Goal: Navigation & Orientation: Find specific page/section

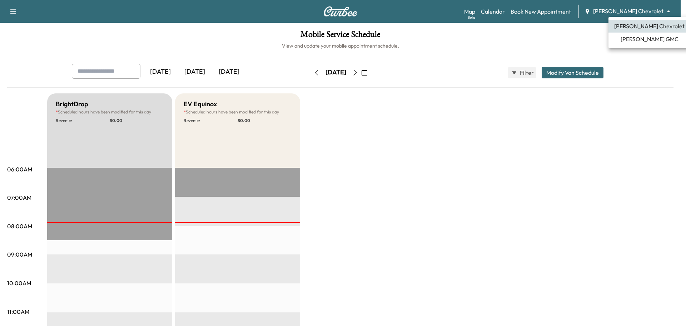
click at [643, 9] on body "Support Log Out Map Beta Calendar Book New Appointment [PERSON_NAME] Chevrolet …" at bounding box center [343, 163] width 686 height 326
click at [630, 40] on span "[PERSON_NAME] GMC" at bounding box center [650, 39] width 58 height 9
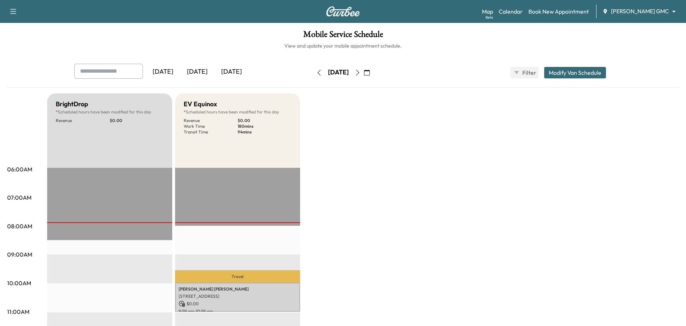
click at [629, 7] on body "Support Log Out Map Beta Calendar Book New Appointment [PERSON_NAME] GMC ******…" at bounding box center [343, 163] width 686 height 326
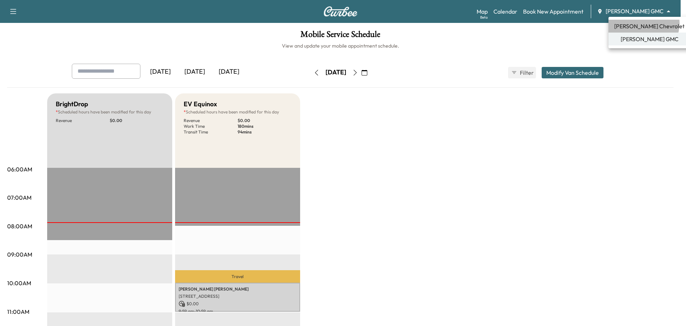
click at [644, 23] on span "[PERSON_NAME] Chevrolet" at bounding box center [650, 26] width 70 height 9
